Goal: Transaction & Acquisition: Subscribe to service/newsletter

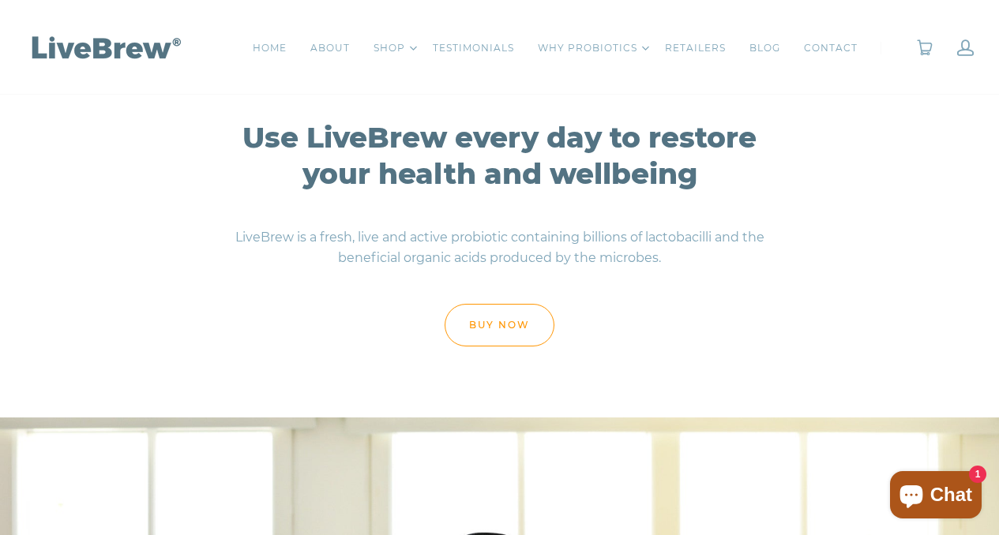
scroll to position [6215, 0]
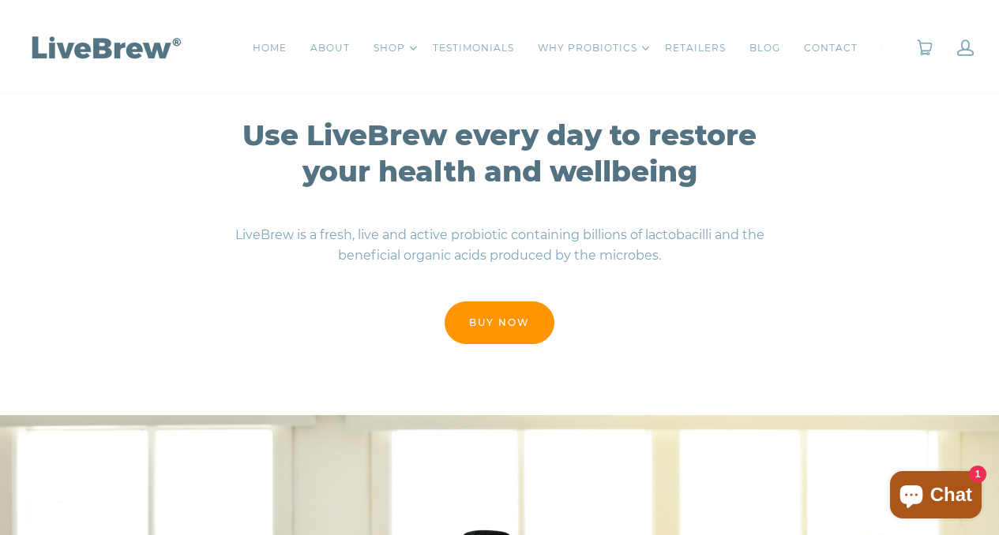
click at [508, 320] on link "buy now" at bounding box center [499, 323] width 110 height 43
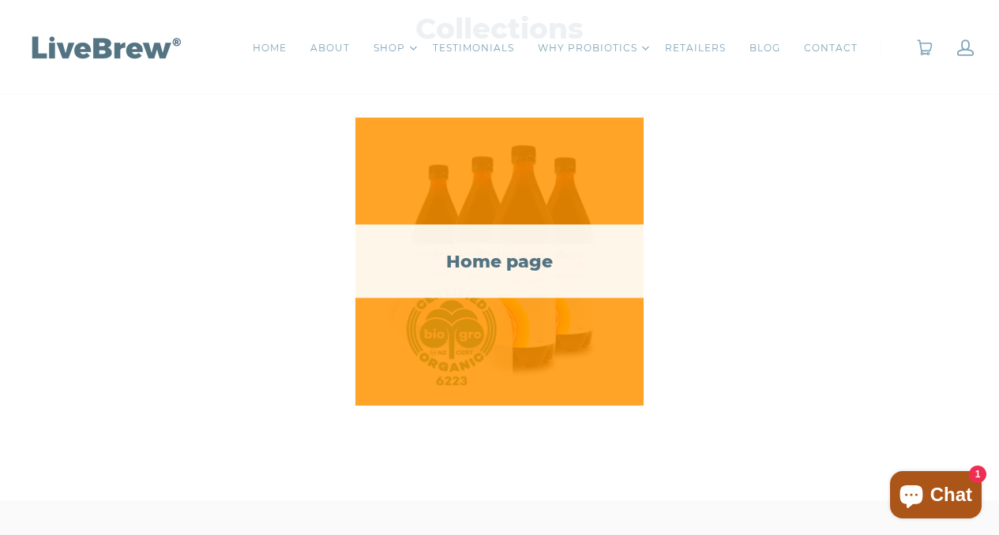
scroll to position [260, 0]
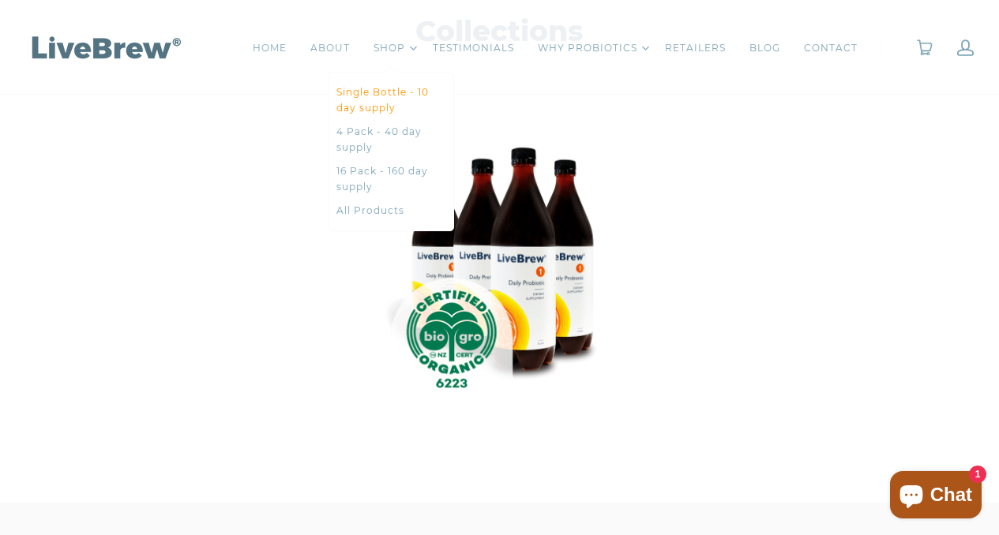
click at [386, 94] on link "Single Bottle - 10 day supply" at bounding box center [390, 100] width 109 height 32
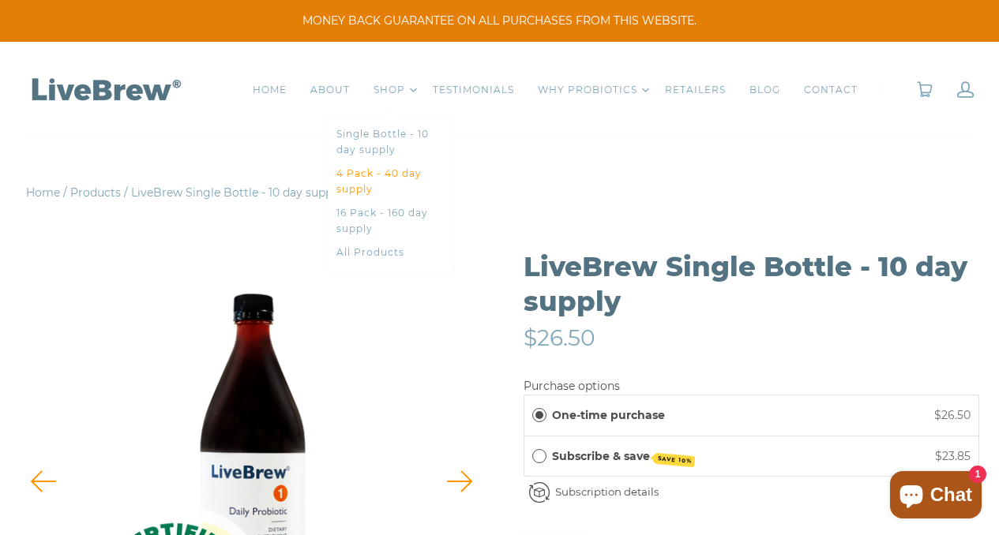
click at [392, 173] on link "4 Pack - 40 day supply" at bounding box center [390, 182] width 109 height 32
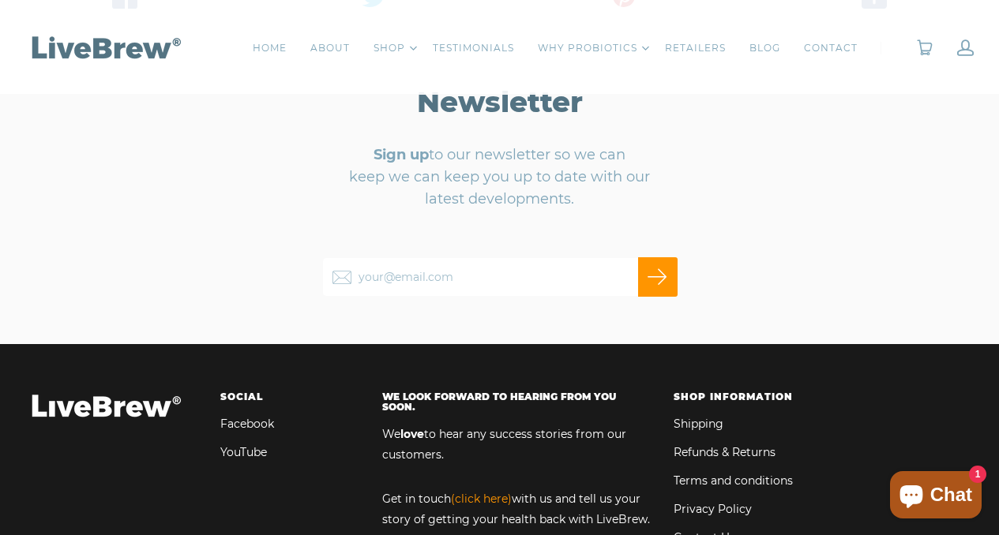
scroll to position [1069, 0]
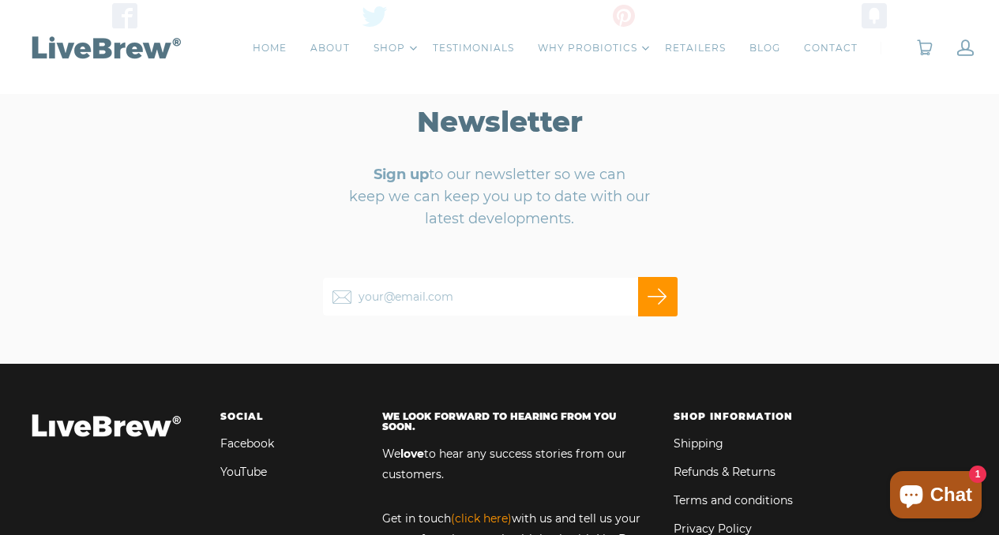
click at [367, 300] on input "your@email.com" at bounding box center [499, 296] width 355 height 39
click at [362, 303] on input "your@email.com" at bounding box center [499, 296] width 355 height 39
type input "margo.taylor22@gmail.com"
click at [665, 296] on input "Subscribe" at bounding box center [657, 296] width 39 height 39
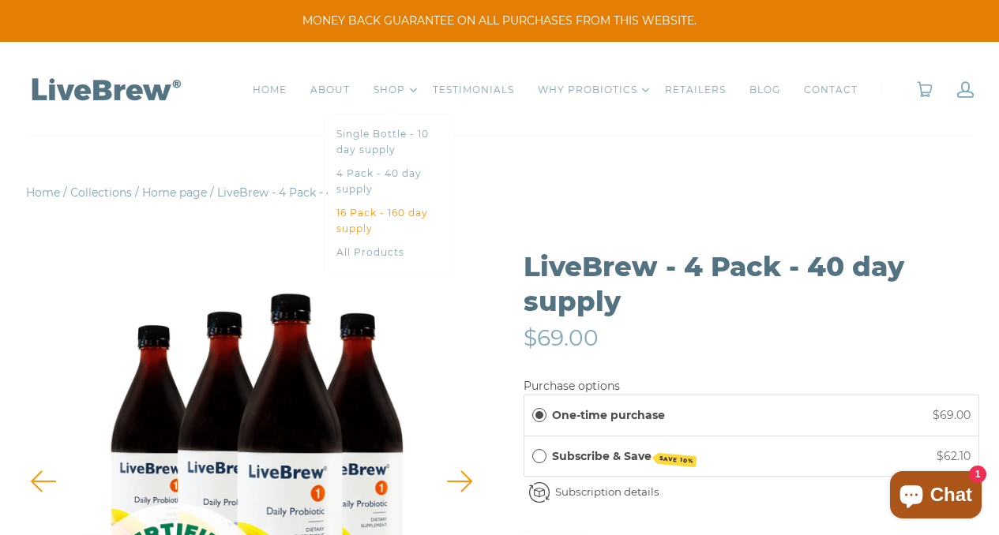
click at [400, 213] on link "16 Pack - 160 day supply" at bounding box center [390, 221] width 109 height 32
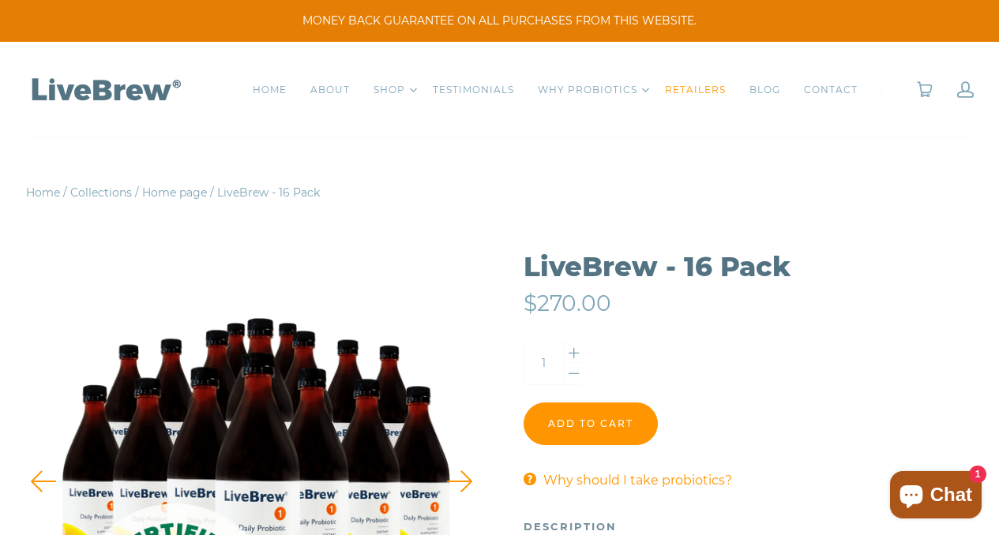
click at [704, 91] on link "RETAILERS" at bounding box center [695, 90] width 61 height 16
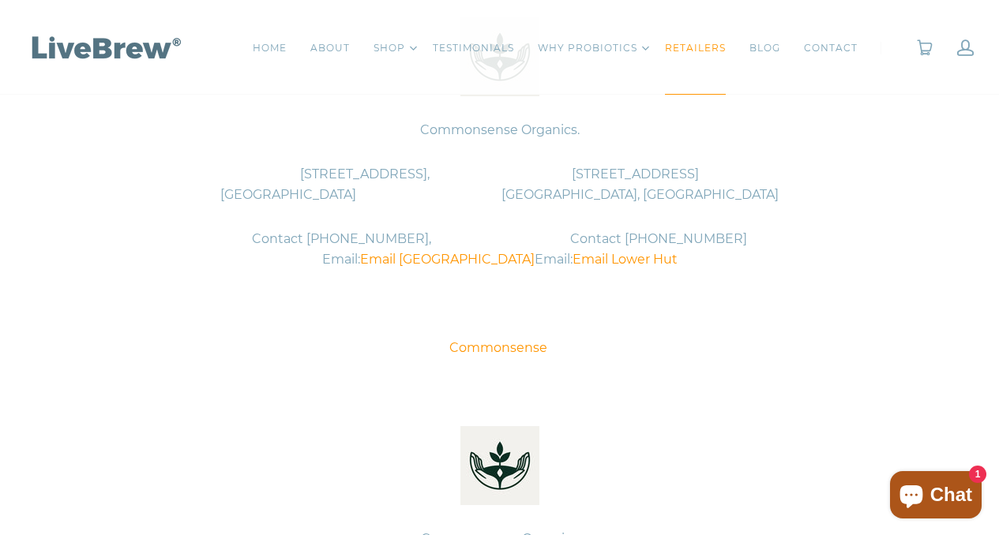
scroll to position [812, 0]
